Goal: Entertainment & Leisure: Consume media (video, audio)

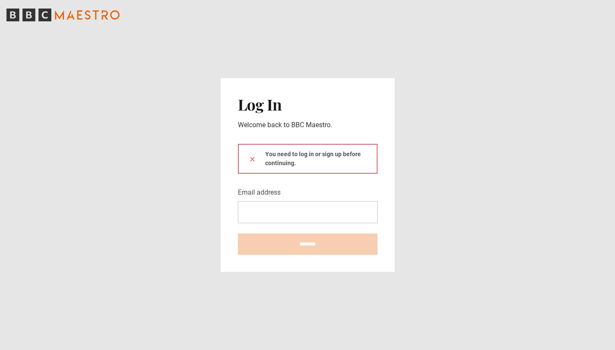
click at [270, 205] on input "Email address" at bounding box center [308, 212] width 140 height 22
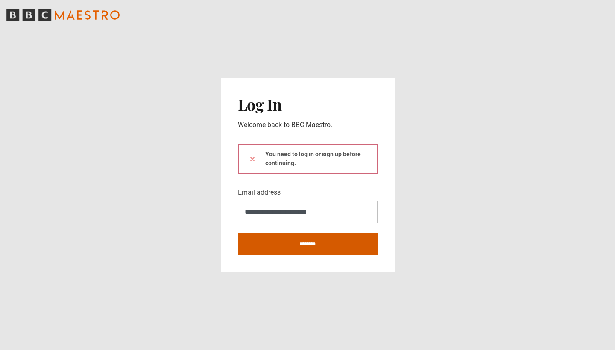
type input "**********"
click at [287, 246] on input "********" at bounding box center [308, 244] width 140 height 21
type input "**********"
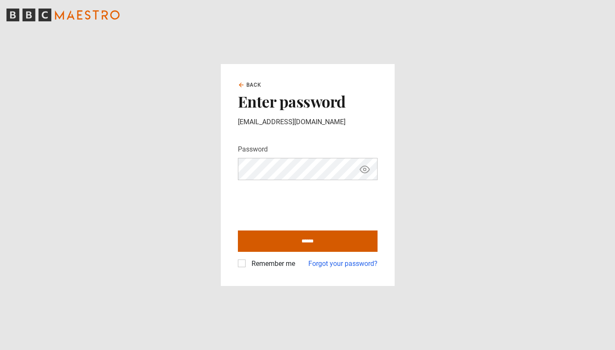
click at [330, 241] on input "******" at bounding box center [308, 241] width 140 height 21
type input "**********"
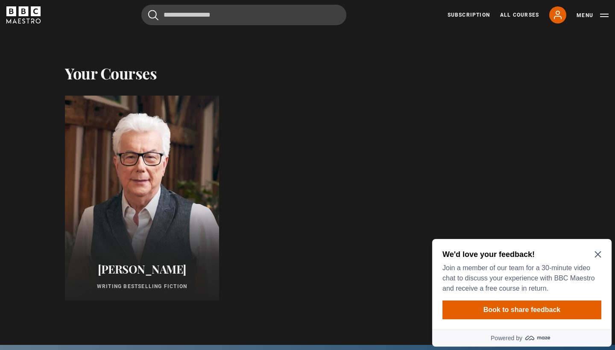
scroll to position [530, 0]
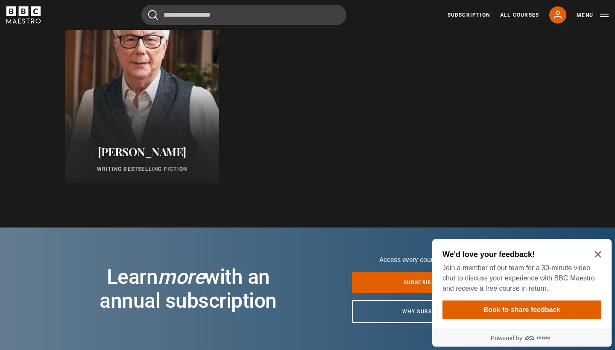
click at [121, 136] on div "Ken Follett Writing Bestselling Fiction" at bounding box center [142, 159] width 154 height 48
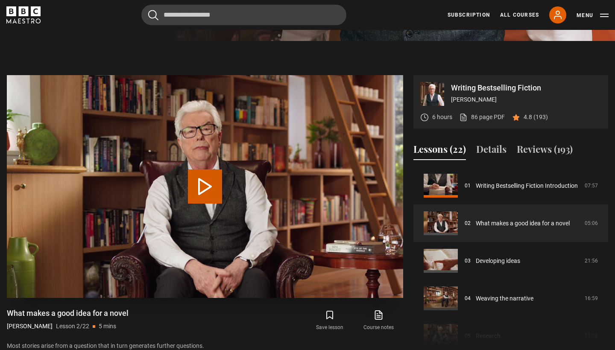
scroll to position [306, 0]
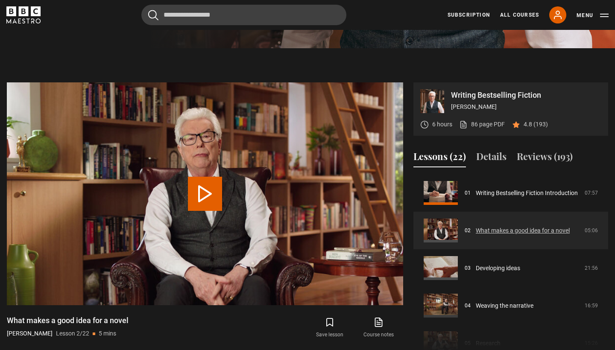
click at [500, 227] on link "What makes a good idea for a novel" at bounding box center [523, 230] width 94 height 9
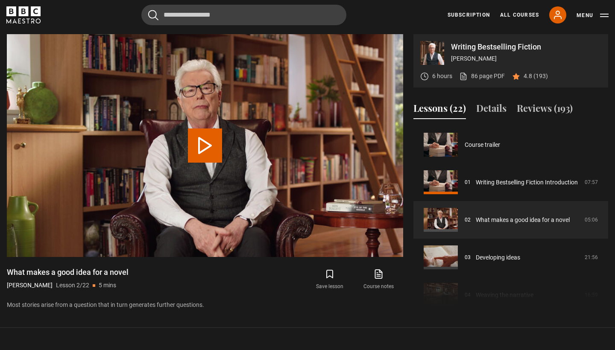
scroll to position [38, 0]
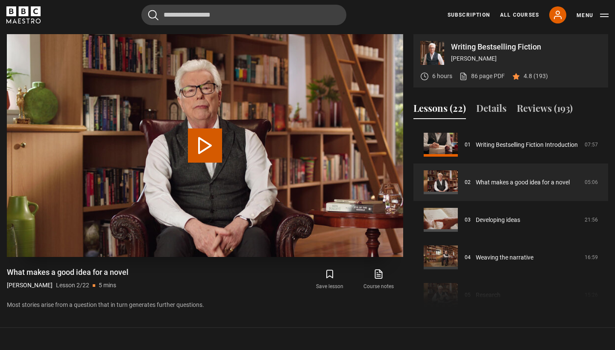
click at [201, 145] on button "Play Lesson What makes a good idea for a novel" at bounding box center [205, 146] width 34 height 34
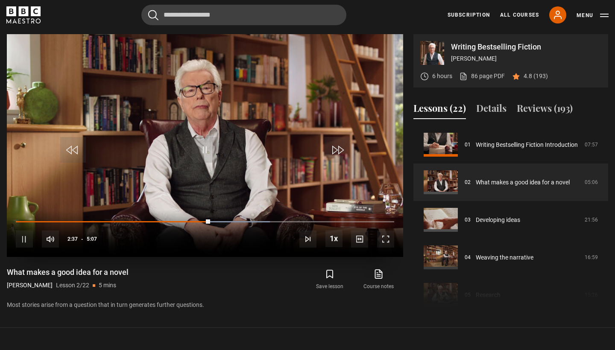
click at [386, 241] on span "Video Player" at bounding box center [385, 239] width 17 height 17
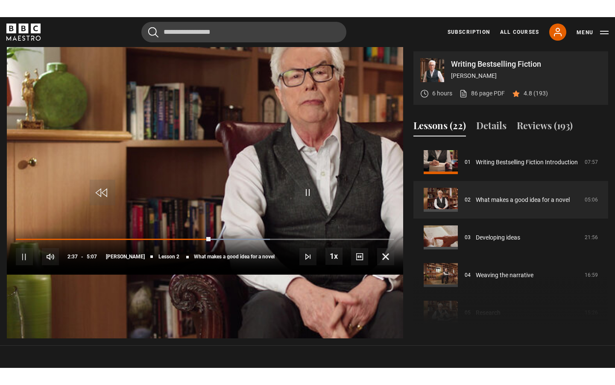
scroll to position [0, 0]
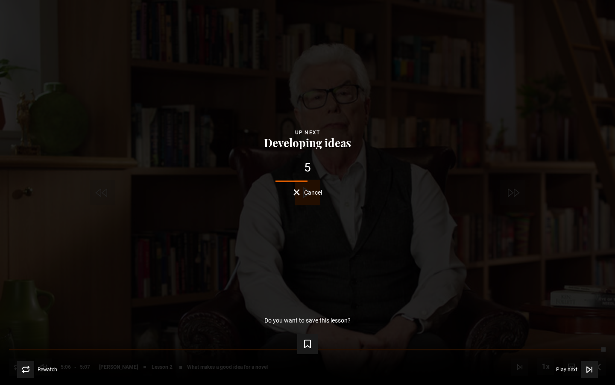
click at [311, 194] on span "Cancel" at bounding box center [313, 192] width 18 height 6
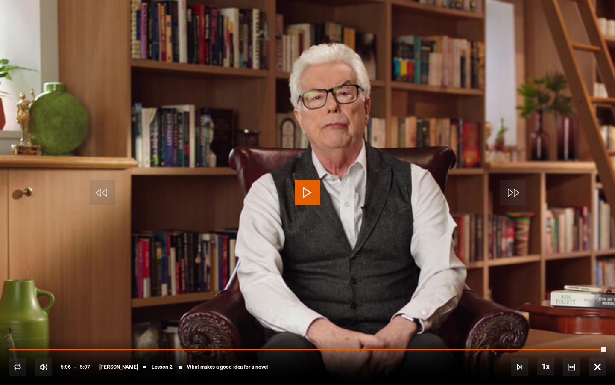
click at [105, 191] on span "Video Player" at bounding box center [103, 192] width 26 height 26
click at [308, 193] on span "Video Player" at bounding box center [308, 192] width 26 height 26
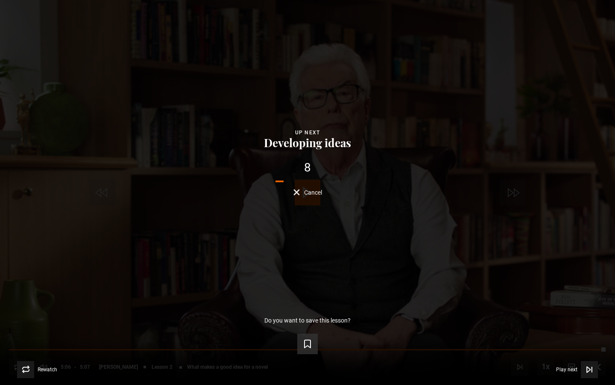
click at [308, 341] on icon "Video Player" at bounding box center [308, 343] width 10 height 10
click at [578, 350] on button "Play next Play next" at bounding box center [577, 369] width 42 height 17
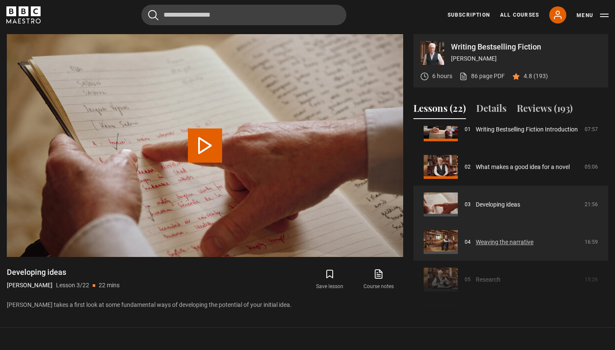
scroll to position [24, 0]
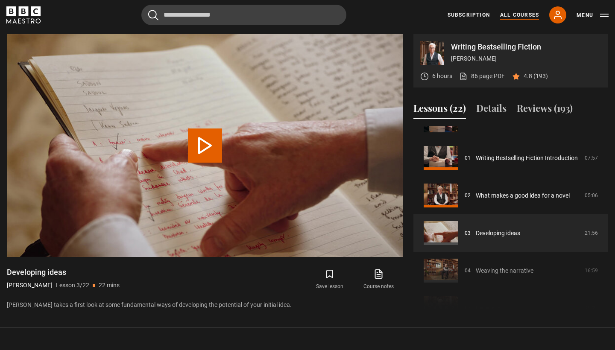
click at [524, 13] on link "All Courses" at bounding box center [519, 15] width 39 height 8
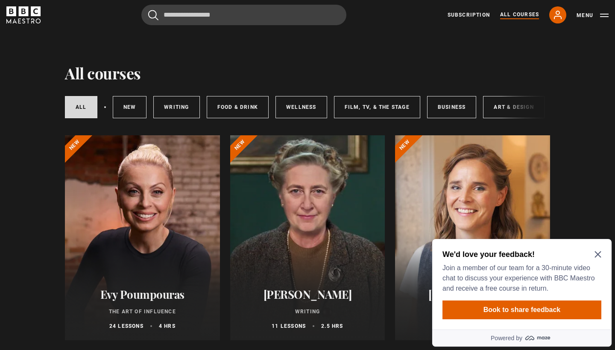
scroll to position [199, 0]
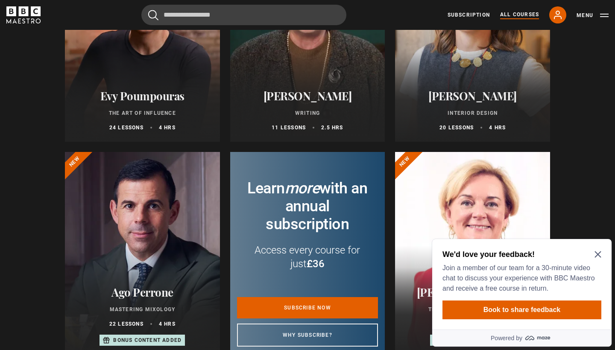
click at [596, 254] on icon "Close Maze Prompt" at bounding box center [598, 254] width 7 height 7
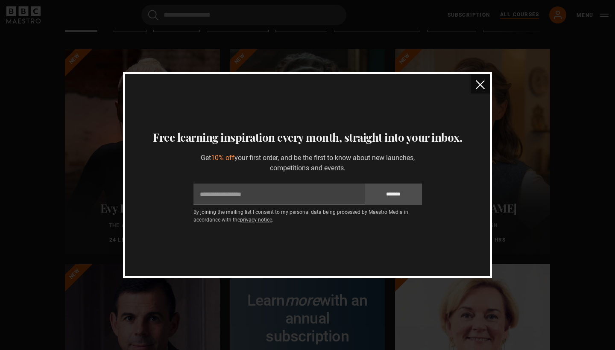
scroll to position [130, 0]
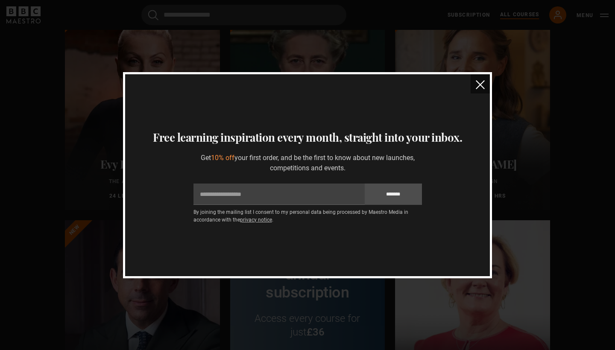
click at [480, 85] on img "close" at bounding box center [480, 84] width 9 height 9
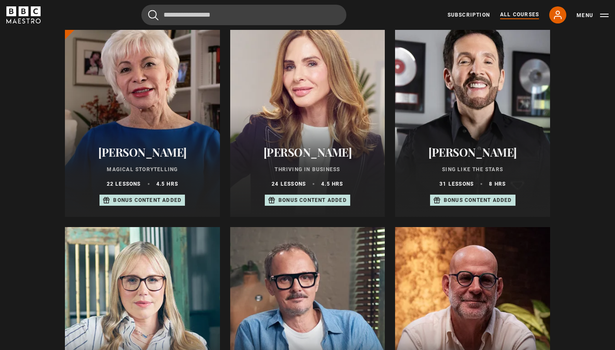
scroll to position [718, 0]
